Goal: Information Seeking & Learning: Learn about a topic

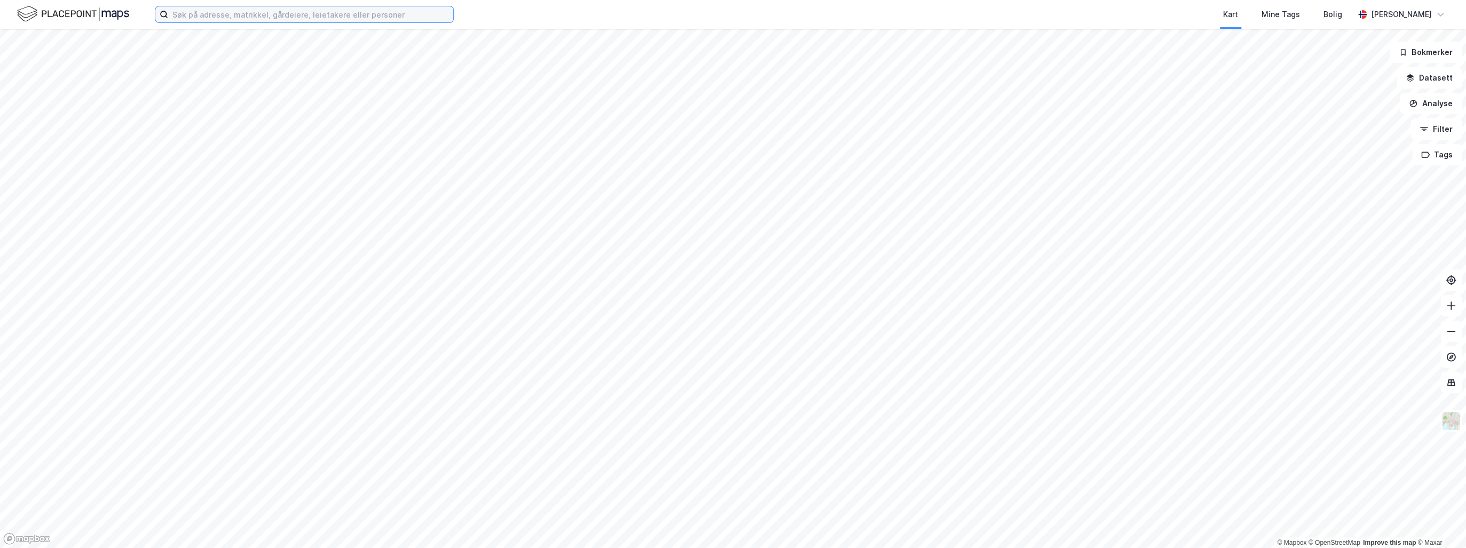
click at [266, 9] on input at bounding box center [310, 14] width 285 height 16
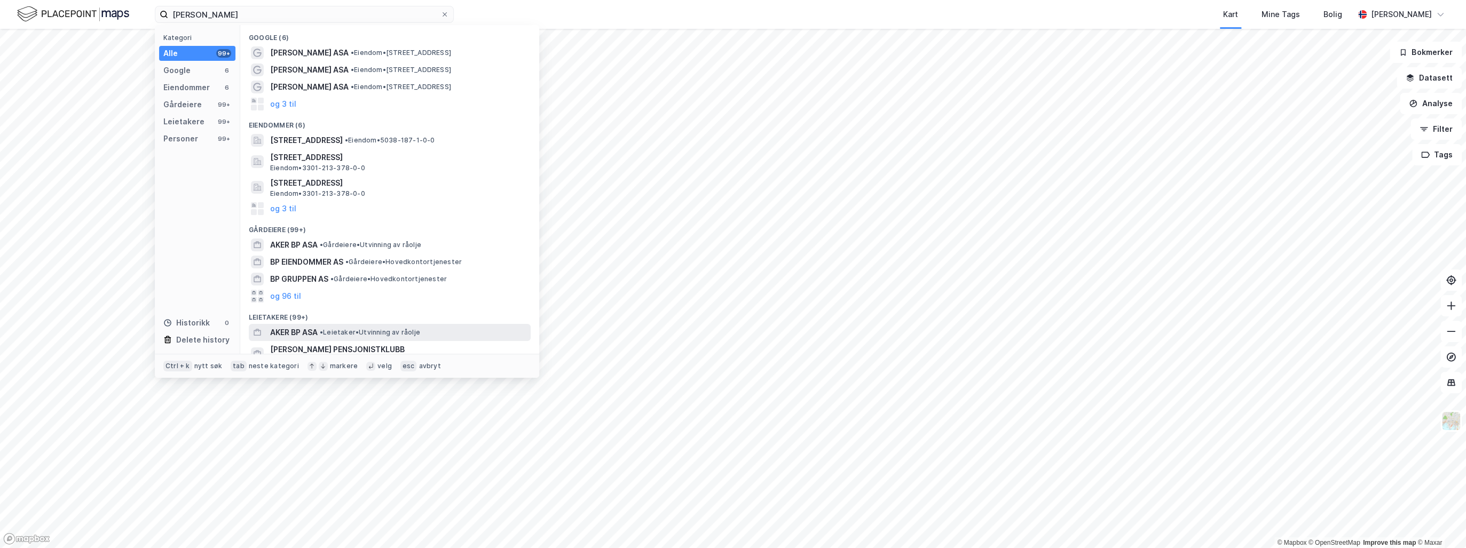
drag, startPoint x: 280, startPoint y: 103, endPoint x: 293, endPoint y: 329, distance: 226.7
click at [293, 329] on div "Google (6) Aker BP ASA • Eiendom • Jåttåvågveien 10, 4020 Stavanger Aker BP ASA…" at bounding box center [389, 189] width 299 height 329
click at [293, 329] on span "AKER BP ASA" at bounding box center [294, 332] width 48 height 13
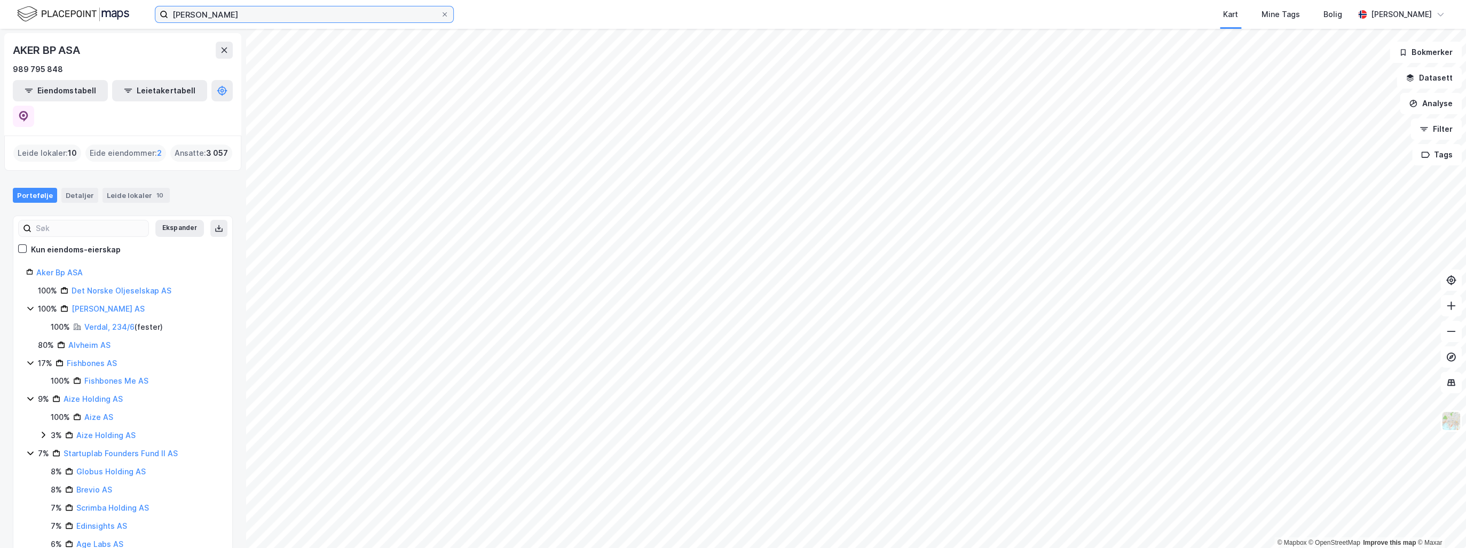
click at [201, 14] on input "aker bp" at bounding box center [304, 14] width 272 height 16
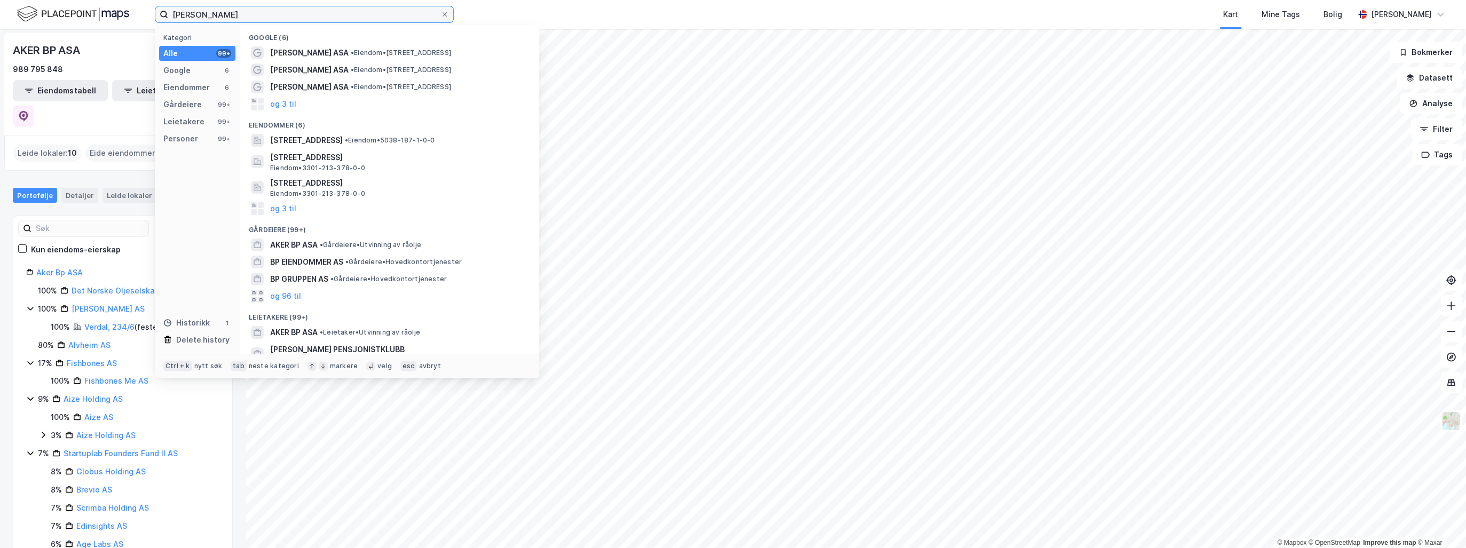
click at [199, 14] on input "aker bp" at bounding box center [304, 14] width 272 height 16
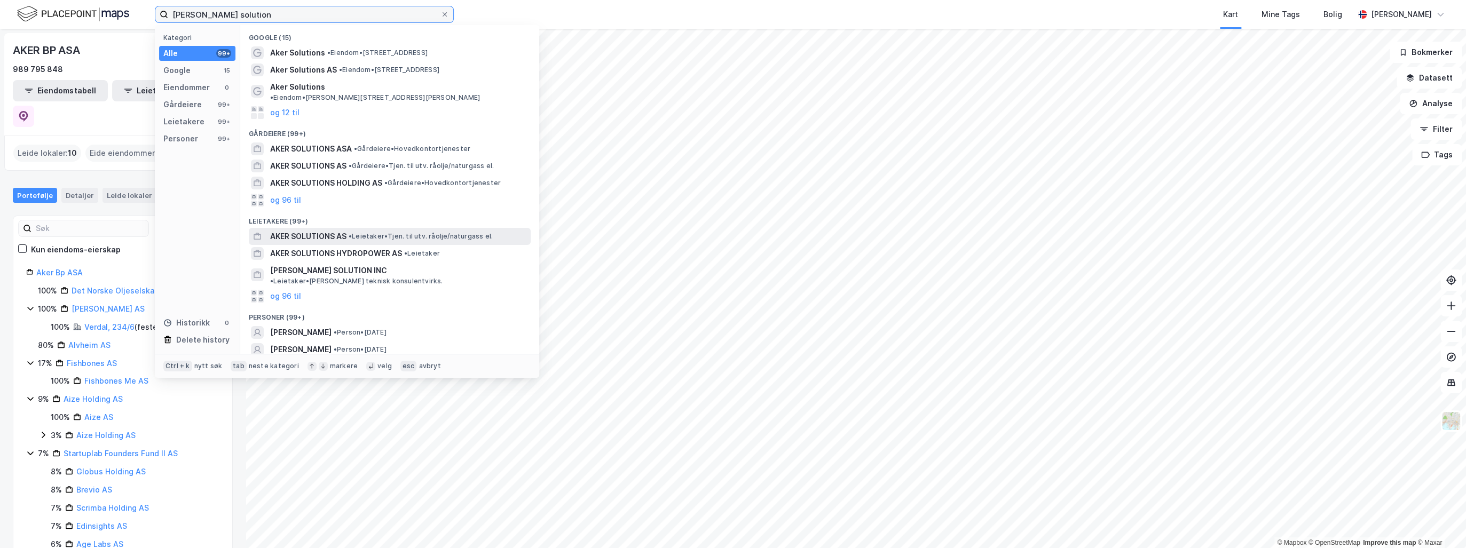
type input "aker solution"
click at [304, 230] on span "AKER SOLUTIONS AS" at bounding box center [308, 236] width 76 height 13
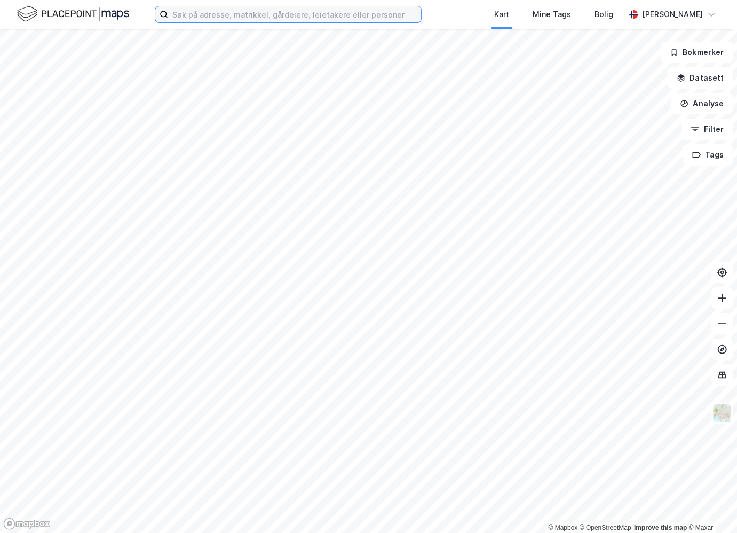
click at [310, 9] on input at bounding box center [294, 14] width 253 height 16
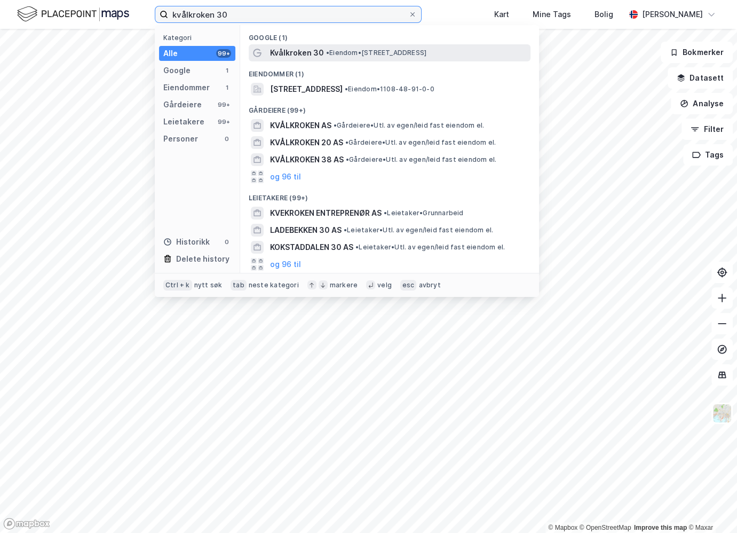
type input "kvålkroken 30"
click at [324, 55] on div "Kvålkroken 30 • Eiendom • Kvålkroken 30, 4323 Sandnes" at bounding box center [399, 52] width 258 height 13
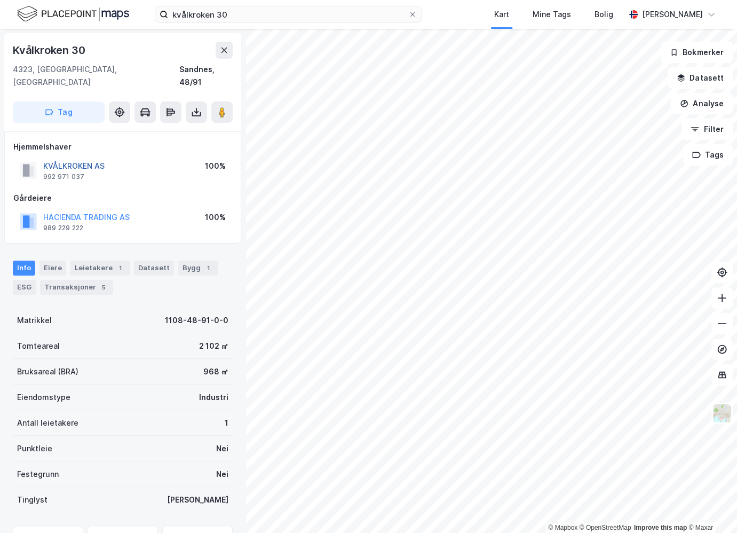
click at [0, 0] on button "KVÅLKROKEN AS" at bounding box center [0, 0] width 0 height 0
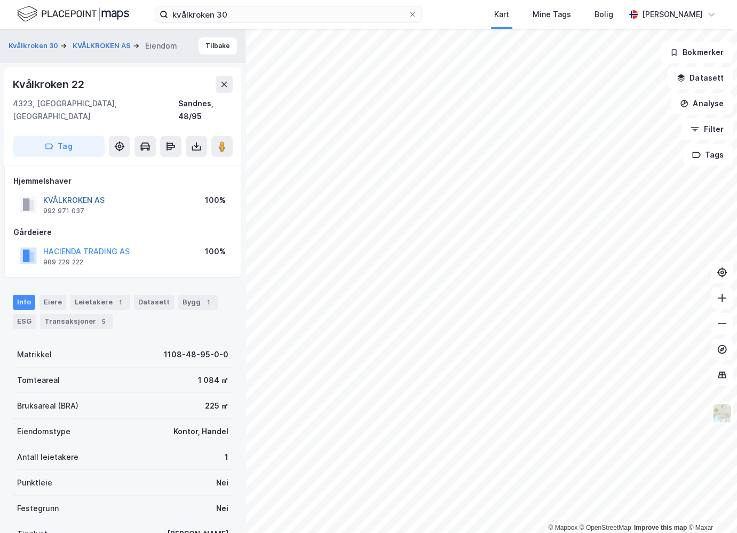
click at [0, 0] on button "KVÅLKROKEN AS" at bounding box center [0, 0] width 0 height 0
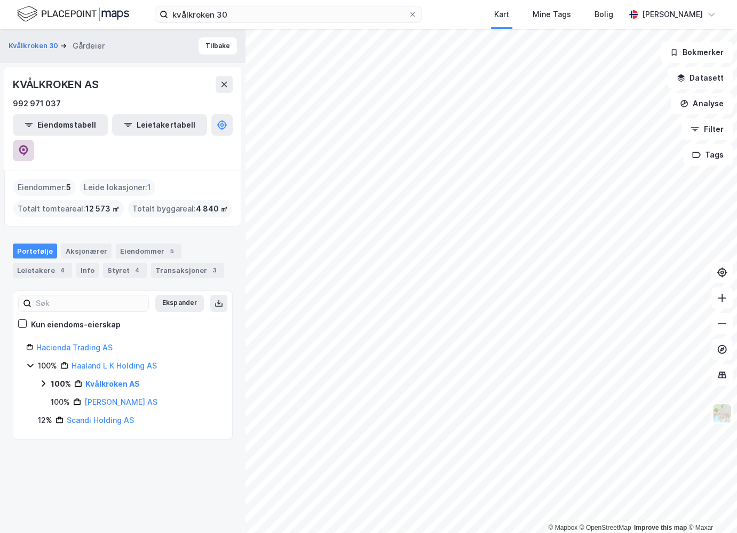
click at [29, 145] on icon at bounding box center [23, 150] width 11 height 11
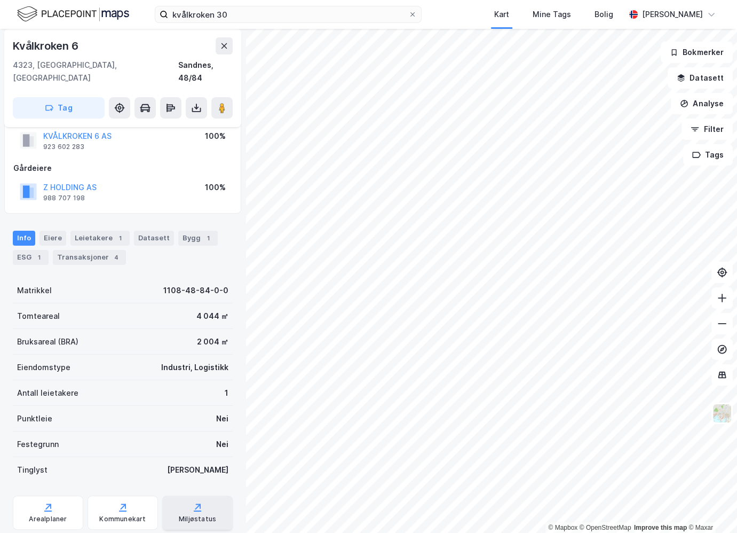
scroll to position [48, 0]
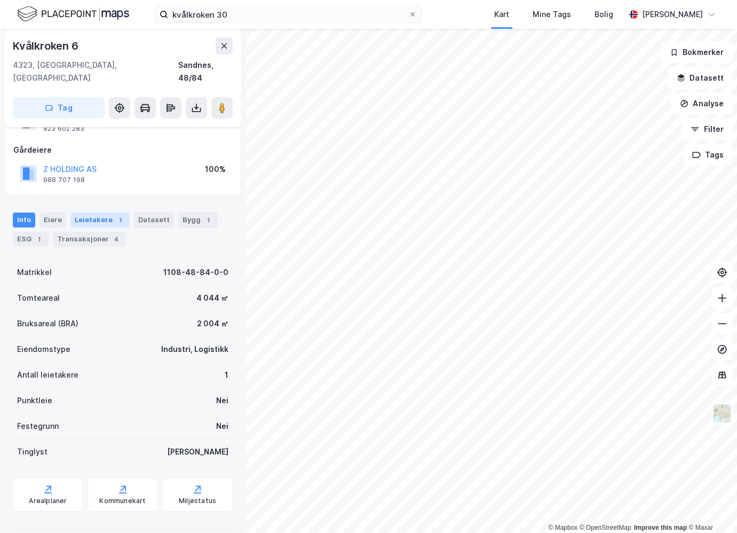
click at [109, 212] on div "Leietakere 1" at bounding box center [99, 219] width 59 height 15
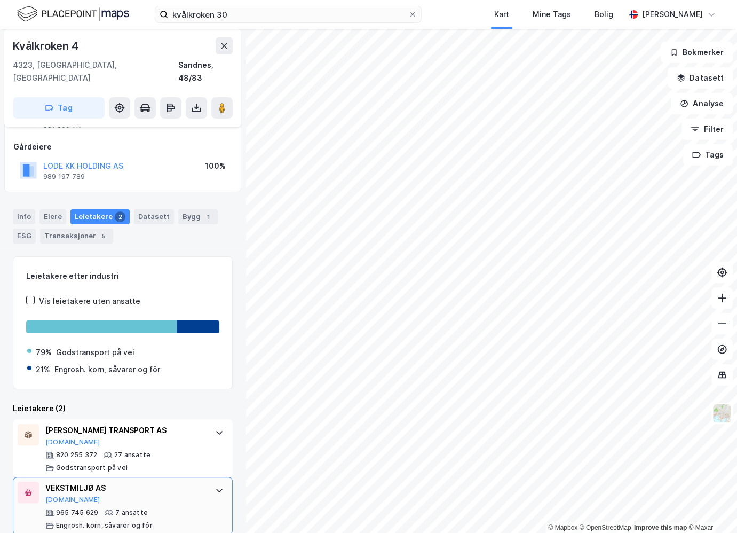
scroll to position [52, 0]
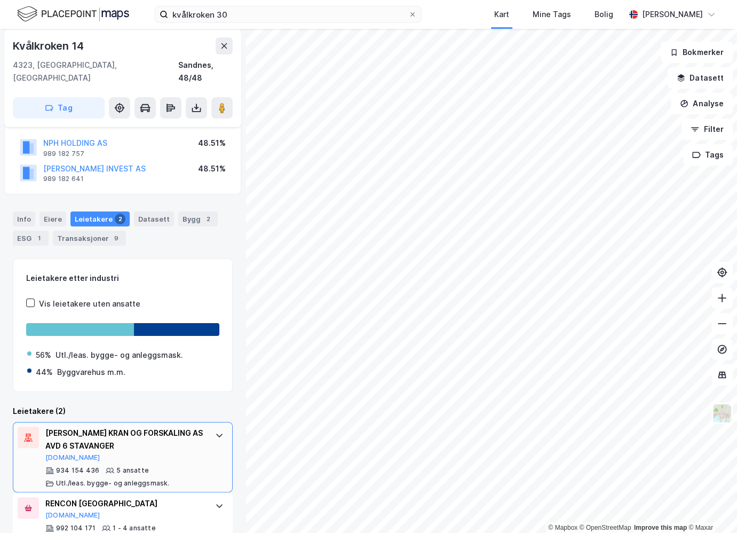
scroll to position [90, 0]
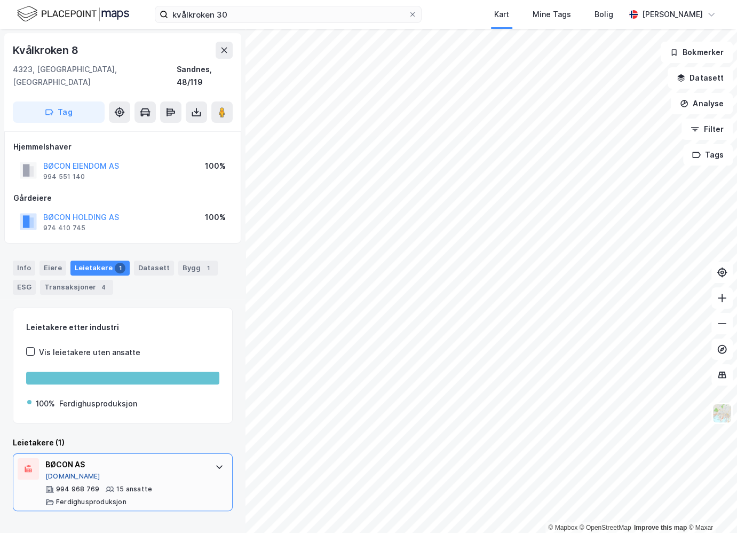
click at [64, 472] on button "Proff.no" at bounding box center [72, 476] width 55 height 9
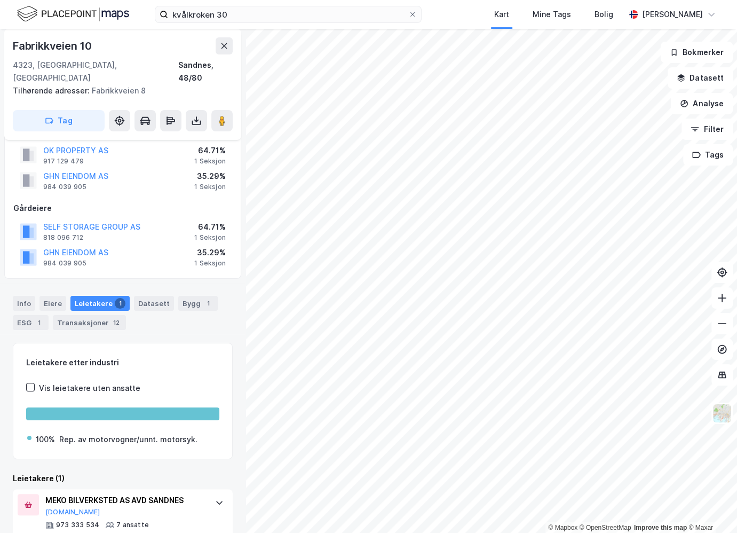
scroll to position [42, 0]
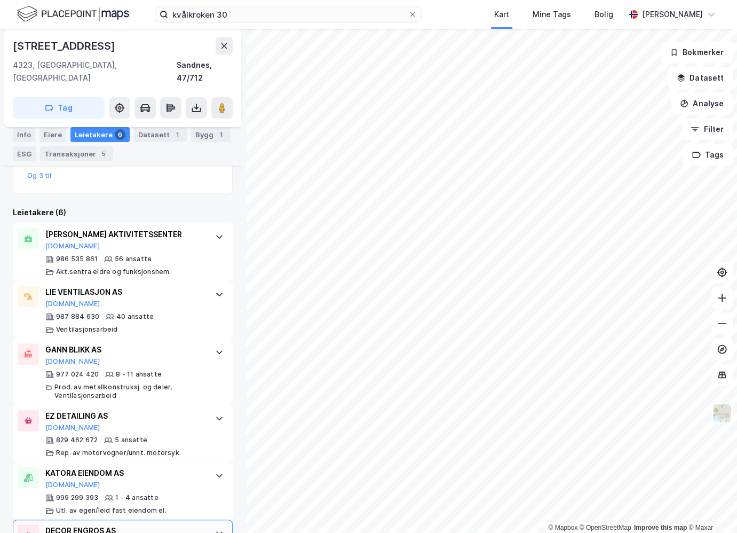
scroll to position [347, 0]
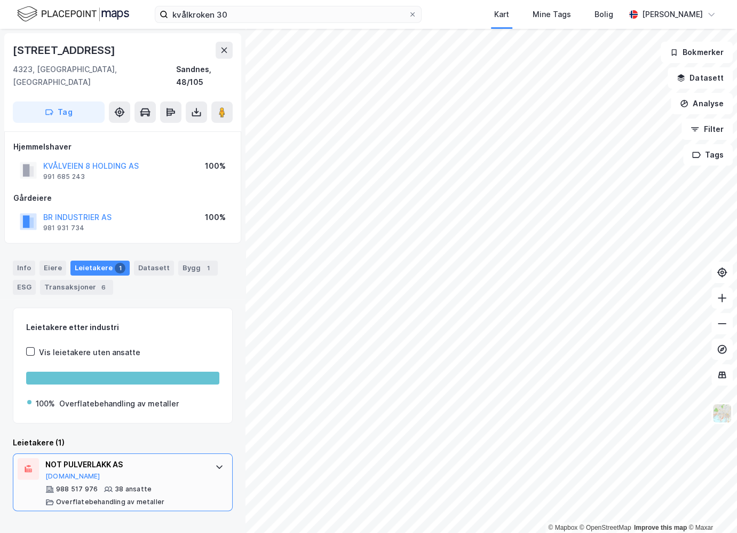
click at [44, 461] on div "NOT PULVERLAKK AS Proff.no 988 517 976 38 ansatte Overflatebehandling av metall…" at bounding box center [123, 482] width 220 height 58
click at [64, 472] on button "Proff.no" at bounding box center [72, 476] width 55 height 9
